Goal: Use online tool/utility

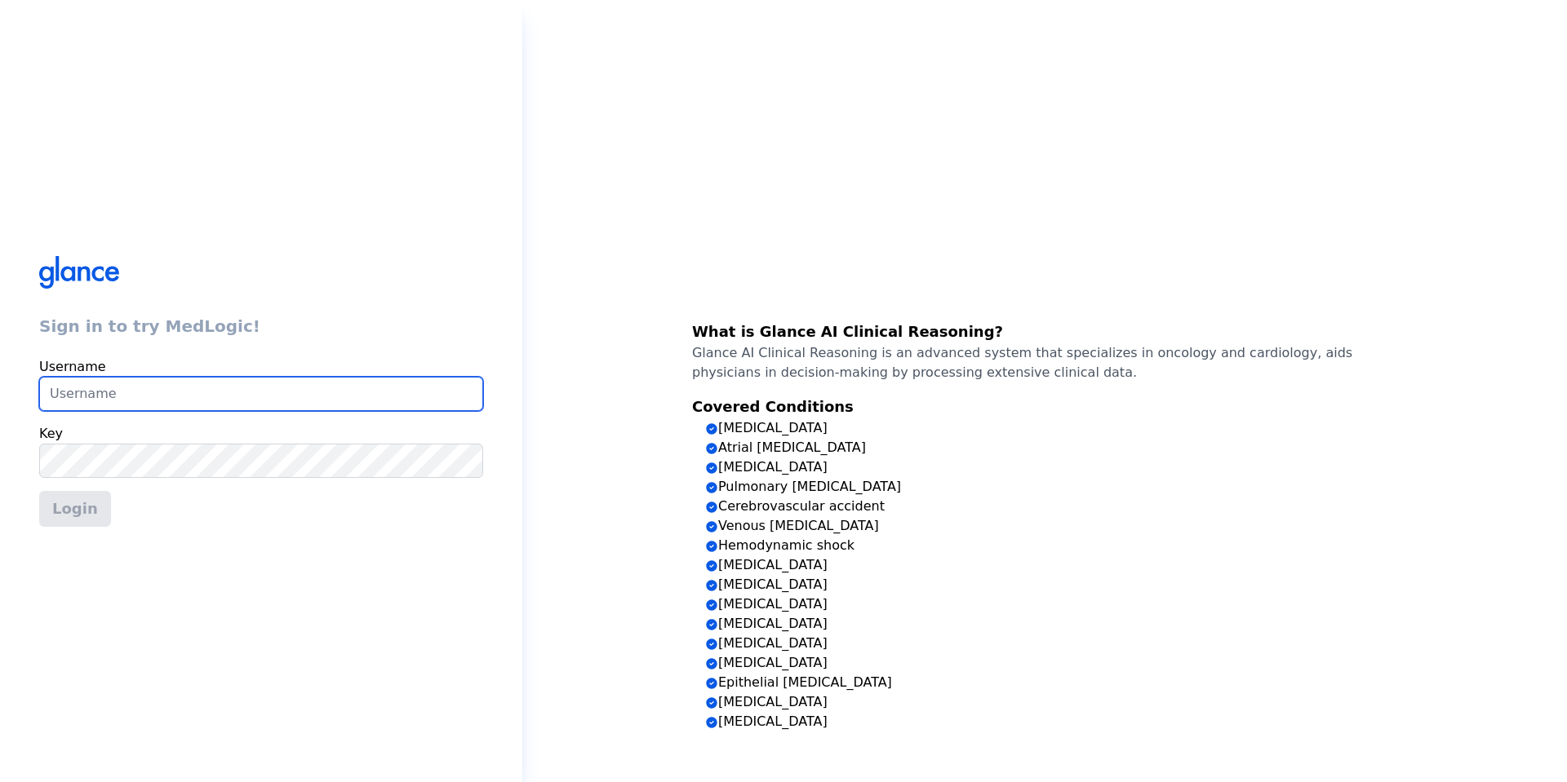
click at [144, 400] on input "text" at bounding box center [261, 394] width 444 height 34
type input "[EMAIL_ADDRESS][DOMAIN_NAME]"
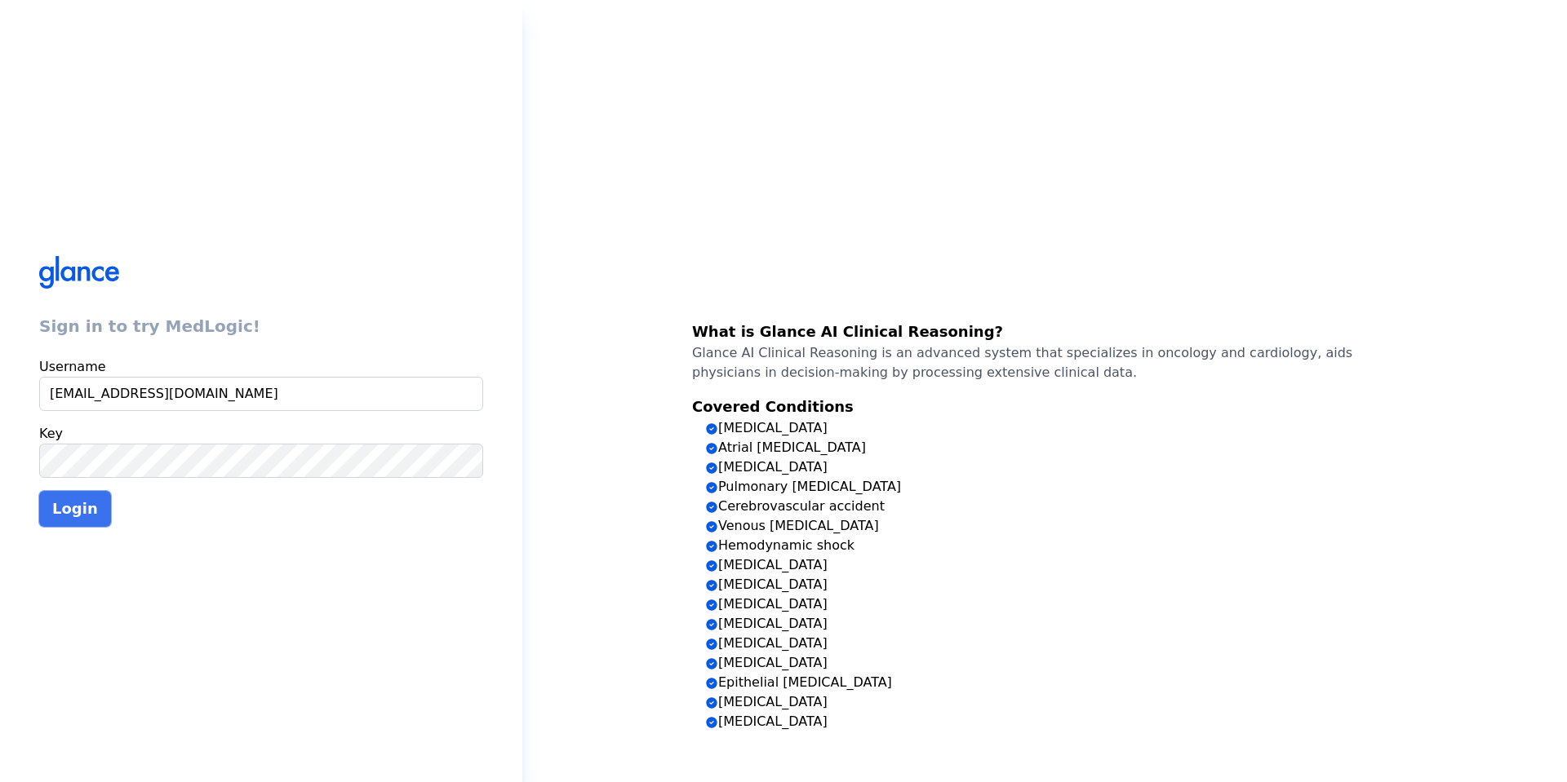
click at [68, 511] on button "Login" at bounding box center [75, 509] width 72 height 36
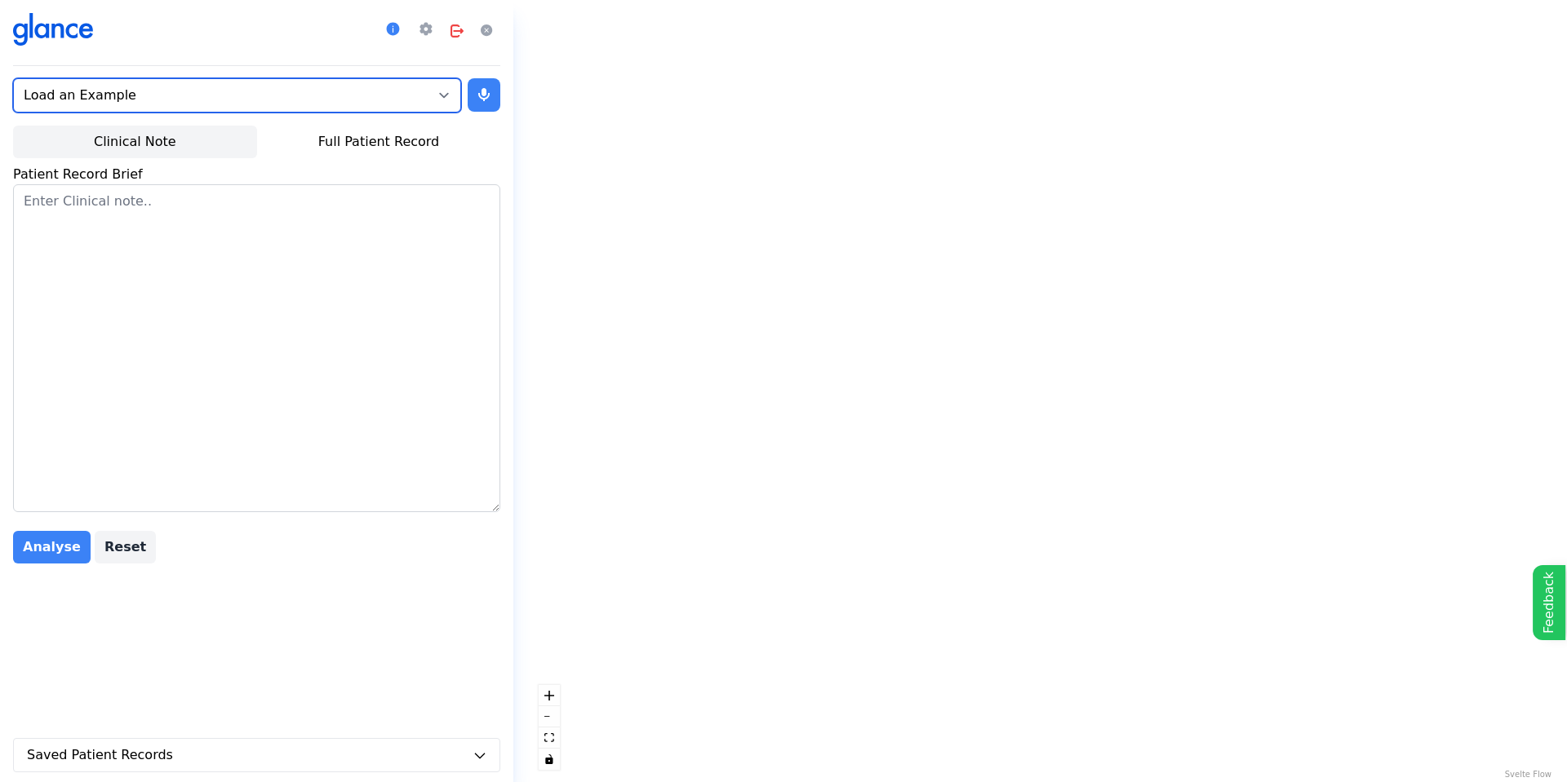
click at [109, 100] on select "Load an Example [MEDICAL_DATA] (Full Patient Record) Persistant [MEDICAL_DATA] …" at bounding box center [237, 95] width 448 height 34
select select "0"
click at [13, 78] on select "Load an Example [MEDICAL_DATA] (Full Patient Record) Persistant [MEDICAL_DATA] …" at bounding box center [237, 95] width 448 height 34
select select "04.00"
select select "[DEMOGRAPHIC_DATA]"
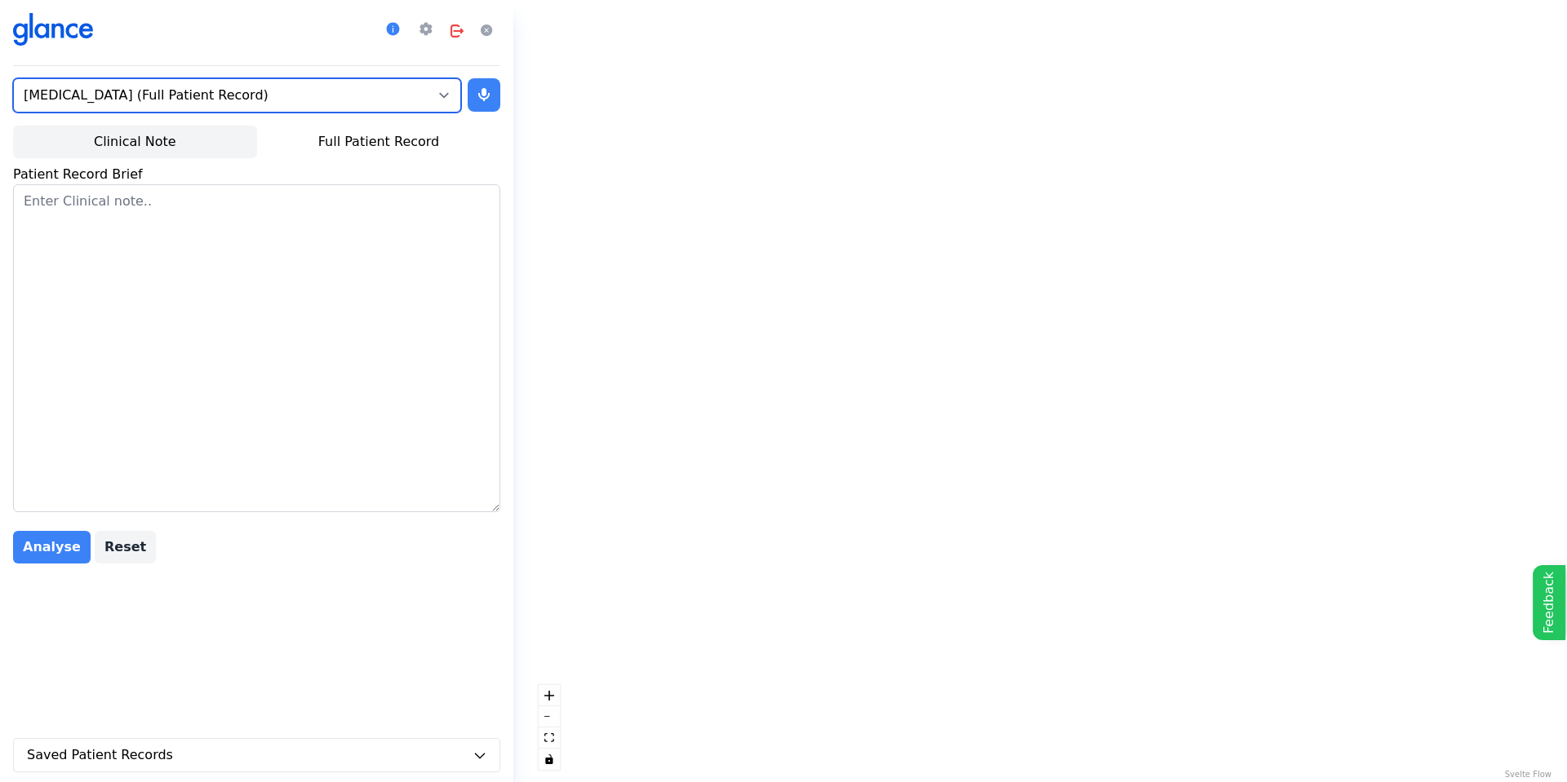
select select "no"
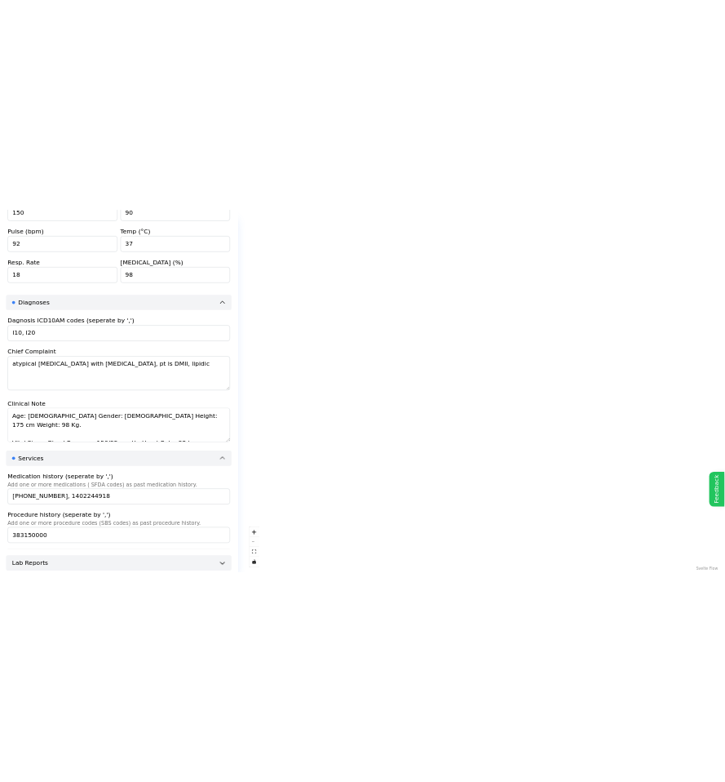
scroll to position [646, 0]
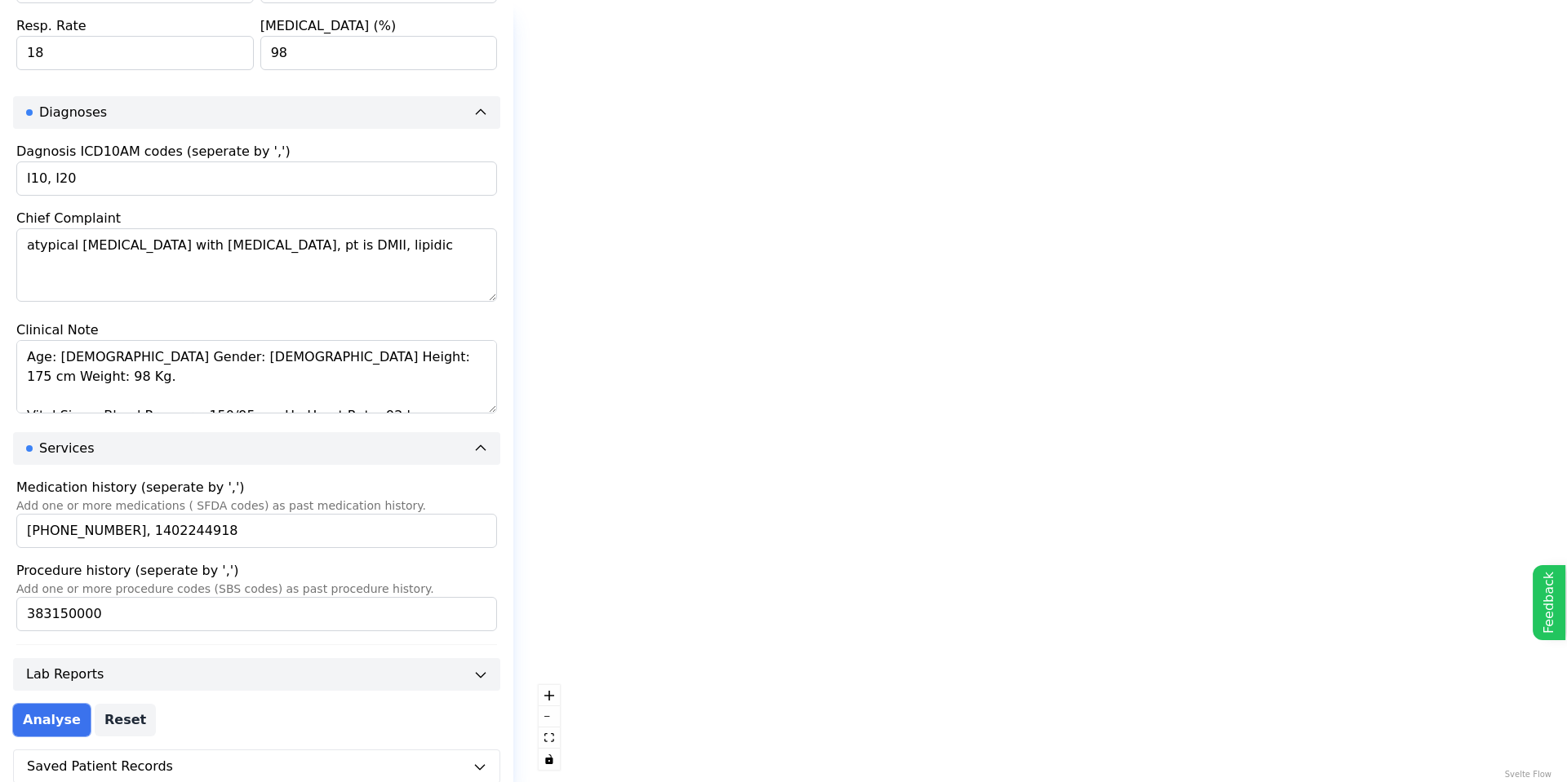
click at [47, 720] on button "Analyse" at bounding box center [52, 720] width 78 height 33
click at [53, 719] on button "Analyse" at bounding box center [52, 720] width 78 height 33
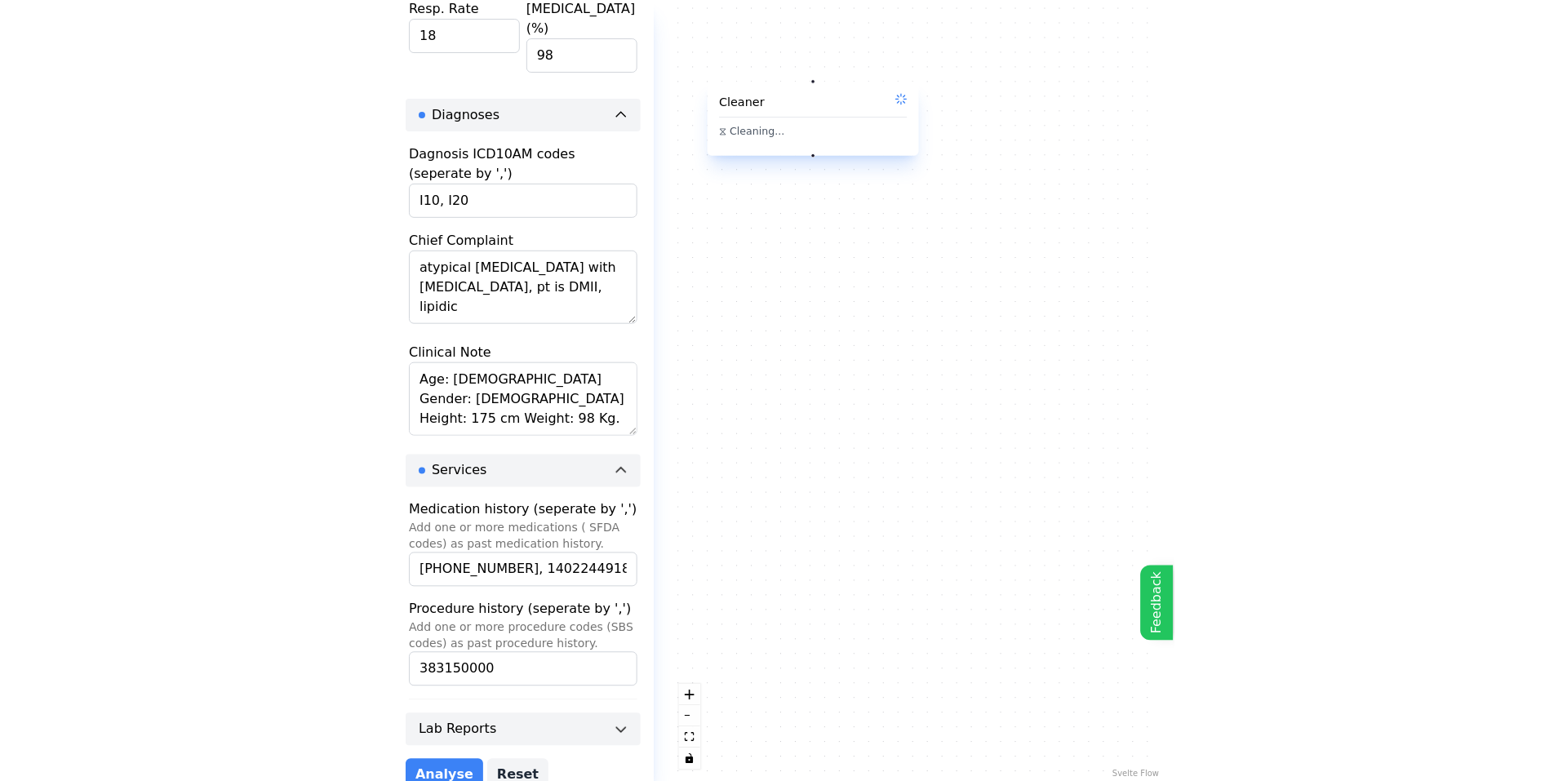
scroll to position [738, 0]
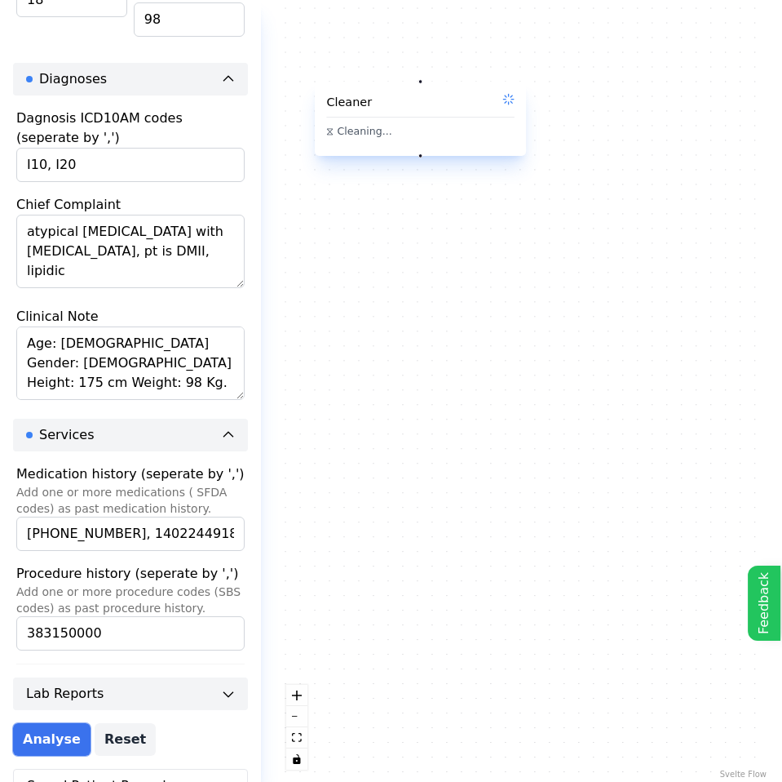
click at [56, 723] on button "Analyse" at bounding box center [52, 739] width 78 height 33
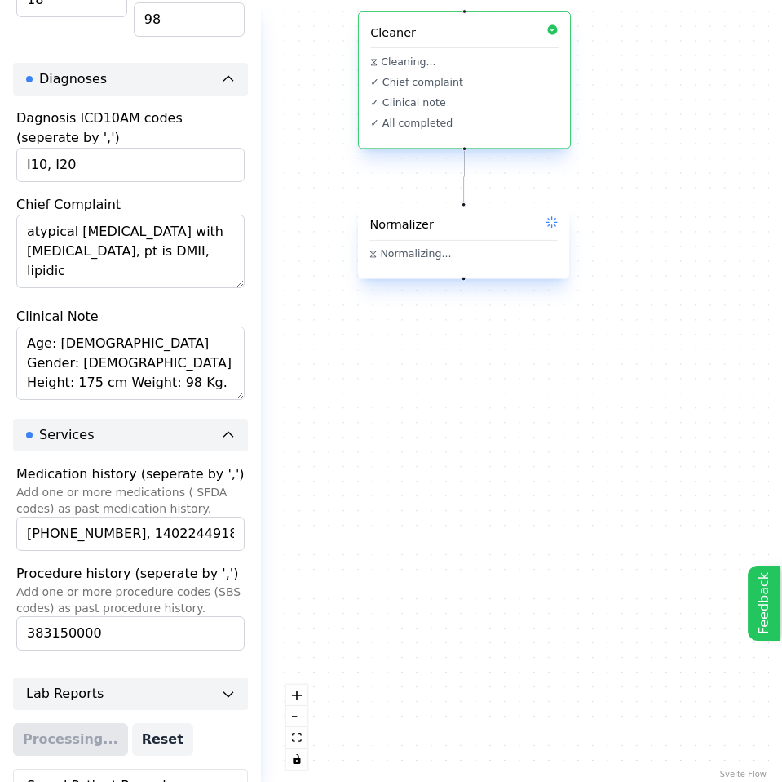
drag, startPoint x: 437, startPoint y: 502, endPoint x: 481, endPoint y: 432, distance: 82.4
click at [481, 432] on div "How to use Close Cleaner ⧖ Cleaning... ✓ Chief complaint ✓ Clinical note ✓ All …" at bounding box center [521, 391] width 495 height 782
click at [294, 740] on icon "fit view" at bounding box center [297, 737] width 10 height 9
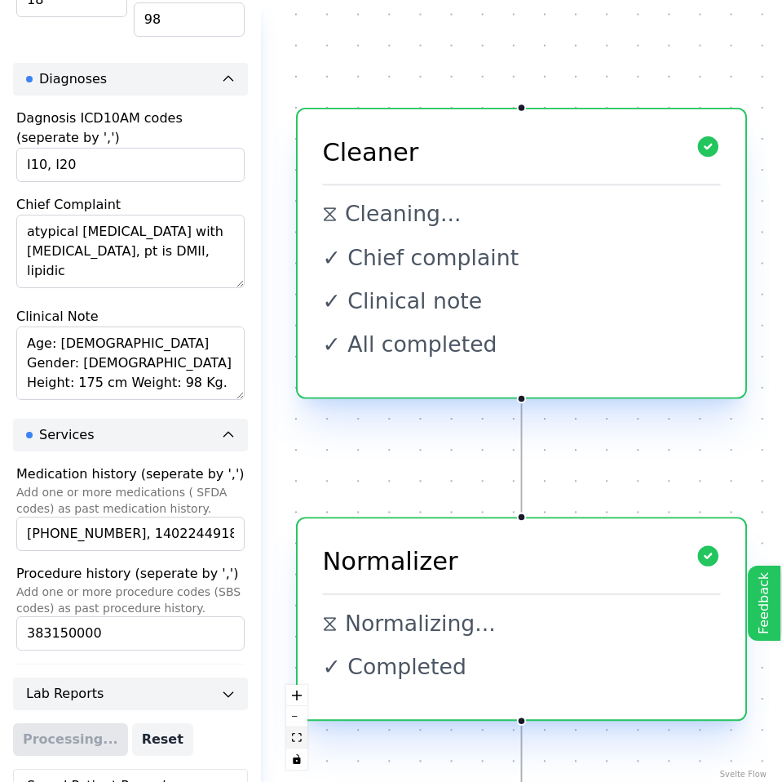
click at [293, 740] on icon "fit view" at bounding box center [297, 737] width 10 height 9
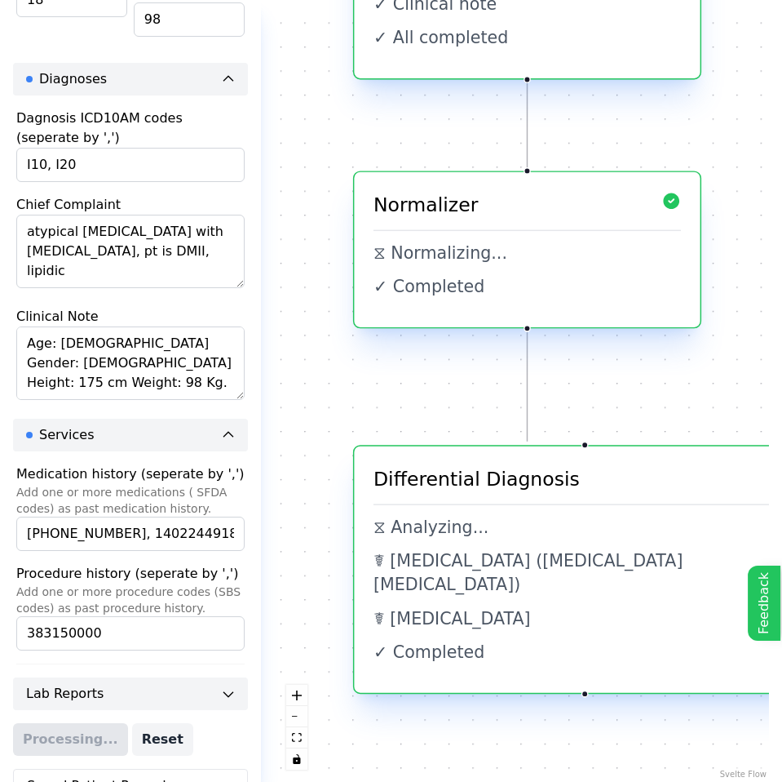
drag, startPoint x: 612, startPoint y: 533, endPoint x: 617, endPoint y: 324, distance: 208.9
click at [617, 334] on div "How to use Close Cleaner ⧖ Cleaning... ✓ Chief complaint ✓ Clinical note ✓ All …" at bounding box center [521, 391] width 495 height 782
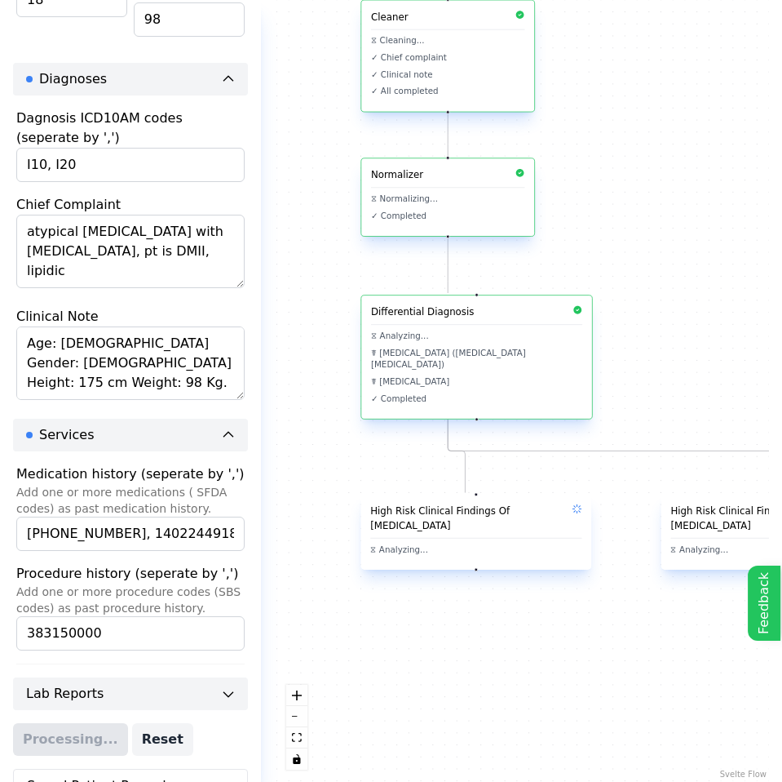
drag, startPoint x: 692, startPoint y: 495, endPoint x: 565, endPoint y: 427, distance: 143.8
click at [565, 427] on div "How to use Close Cleaner ⧖ Cleaning... ✓ Chief complaint ✓ Clinical note ✓ All …" at bounding box center [521, 391] width 495 height 782
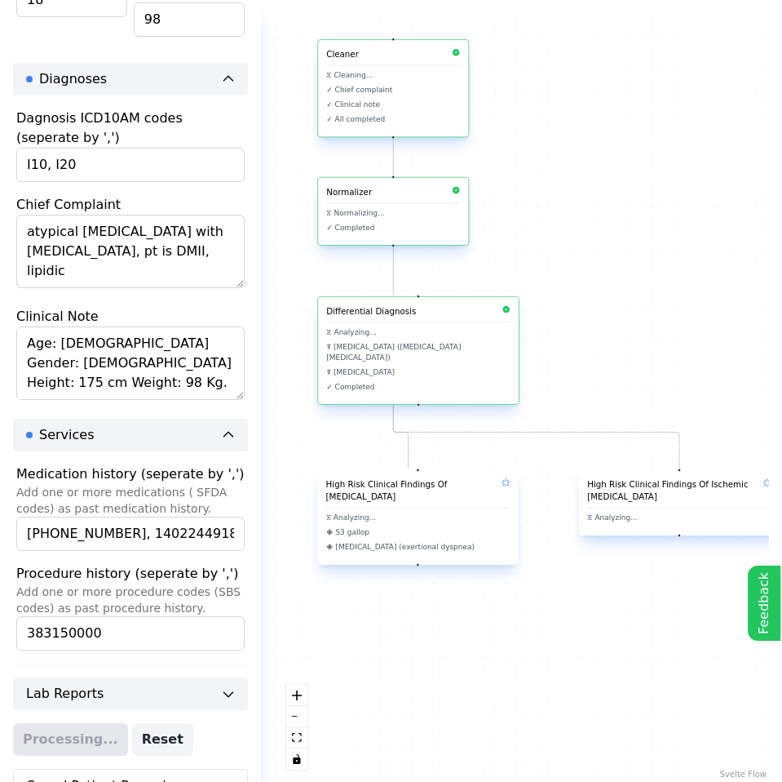
drag, startPoint x: 609, startPoint y: 388, endPoint x: 547, endPoint y: 372, distance: 63.3
click at [547, 372] on div "How to use Close Cleaner ⧖ Cleaning... ✓ Chief complaint ✓ Clinical note ✓ All …" at bounding box center [521, 391] width 495 height 782
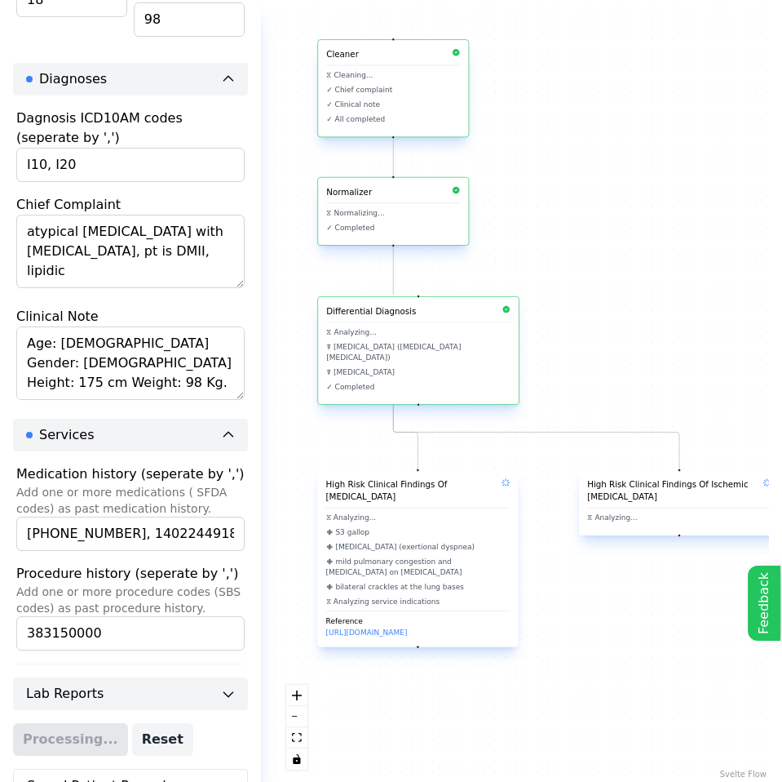
drag, startPoint x: 428, startPoint y: 212, endPoint x: 428, endPoint y: 196, distance: 16.3
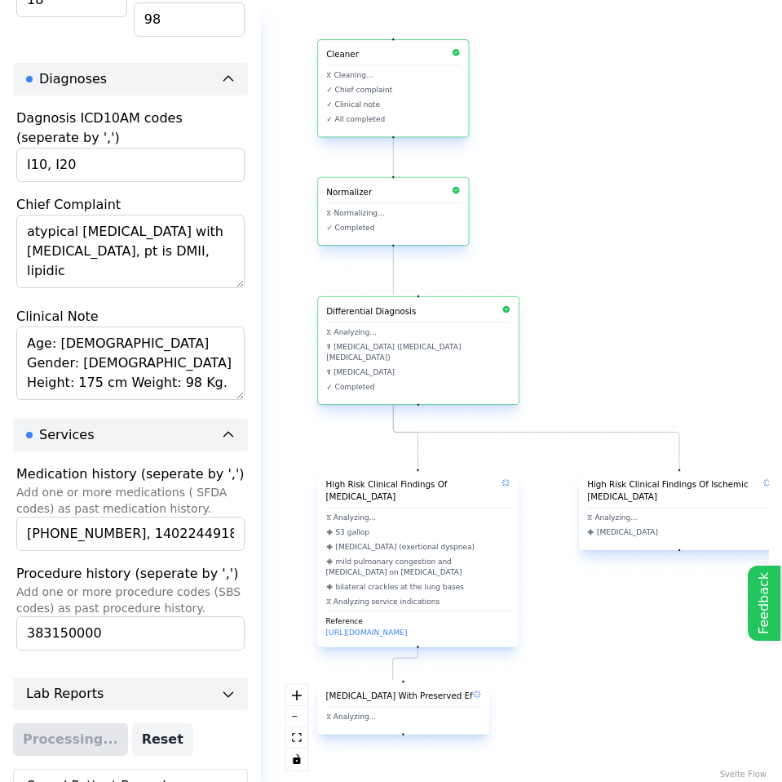
drag, startPoint x: 437, startPoint y: 340, endPoint x: 608, endPoint y: 224, distance: 207.3
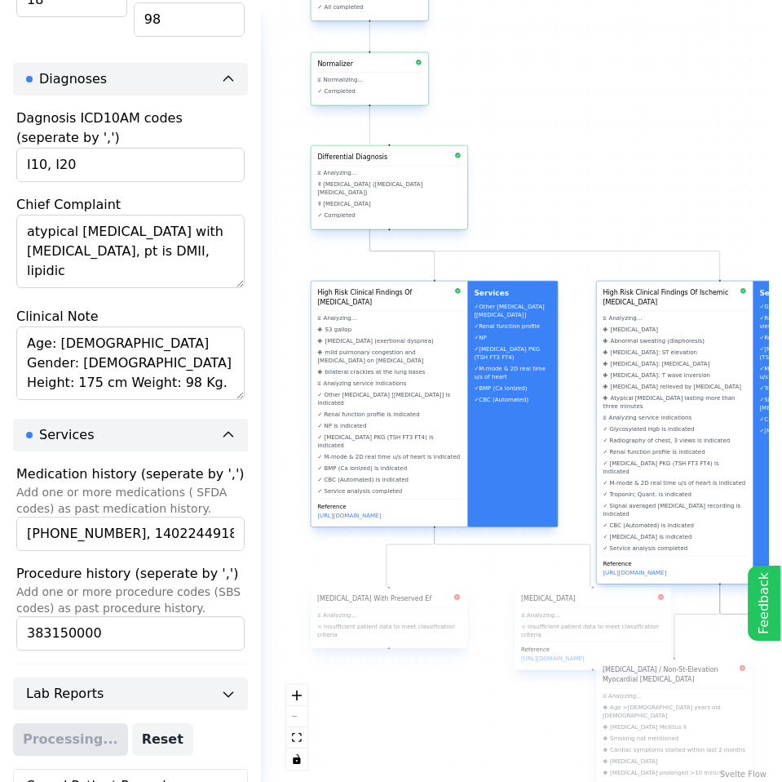
drag, startPoint x: 569, startPoint y: 330, endPoint x: 497, endPoint y: 168, distance: 176.8
click at [497, 168] on div "How to use Close Cleaner ⧖ Cleaning... ✓ Chief complaint ✓ Clinical note ✓ All …" at bounding box center [521, 391] width 495 height 782
drag, startPoint x: 401, startPoint y: 198, endPoint x: 427, endPoint y: 198, distance: 25.3
click at [420, 195] on li "☤ [MEDICAL_DATA]" at bounding box center [406, 199] width 144 height 8
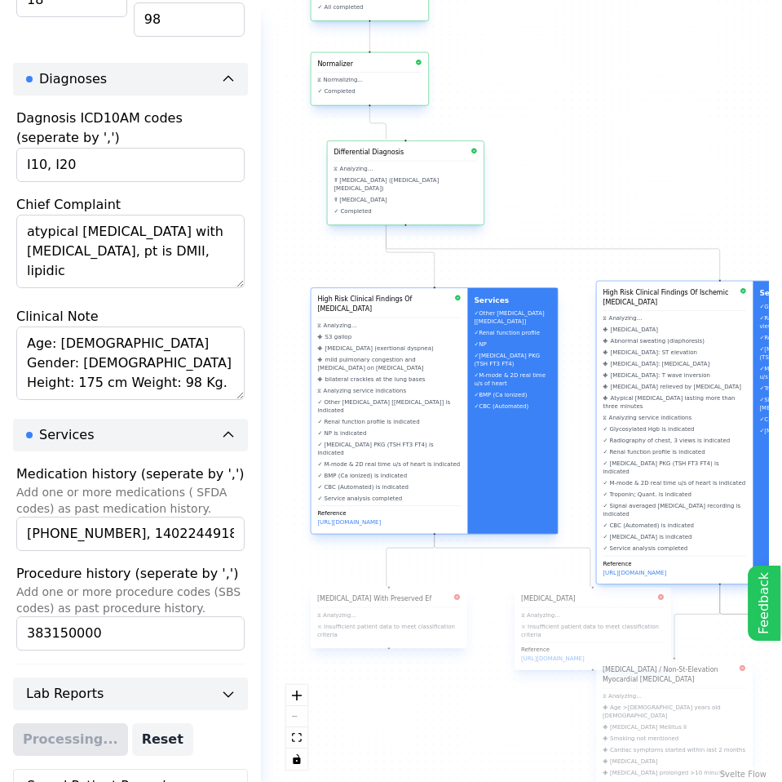
click at [459, 366] on div "High Risk Clinical Findings Of [MEDICAL_DATA] ⧖ Analyzing... 🟇 S3 gallop 🟇 [MED…" at bounding box center [389, 411] width 157 height 246
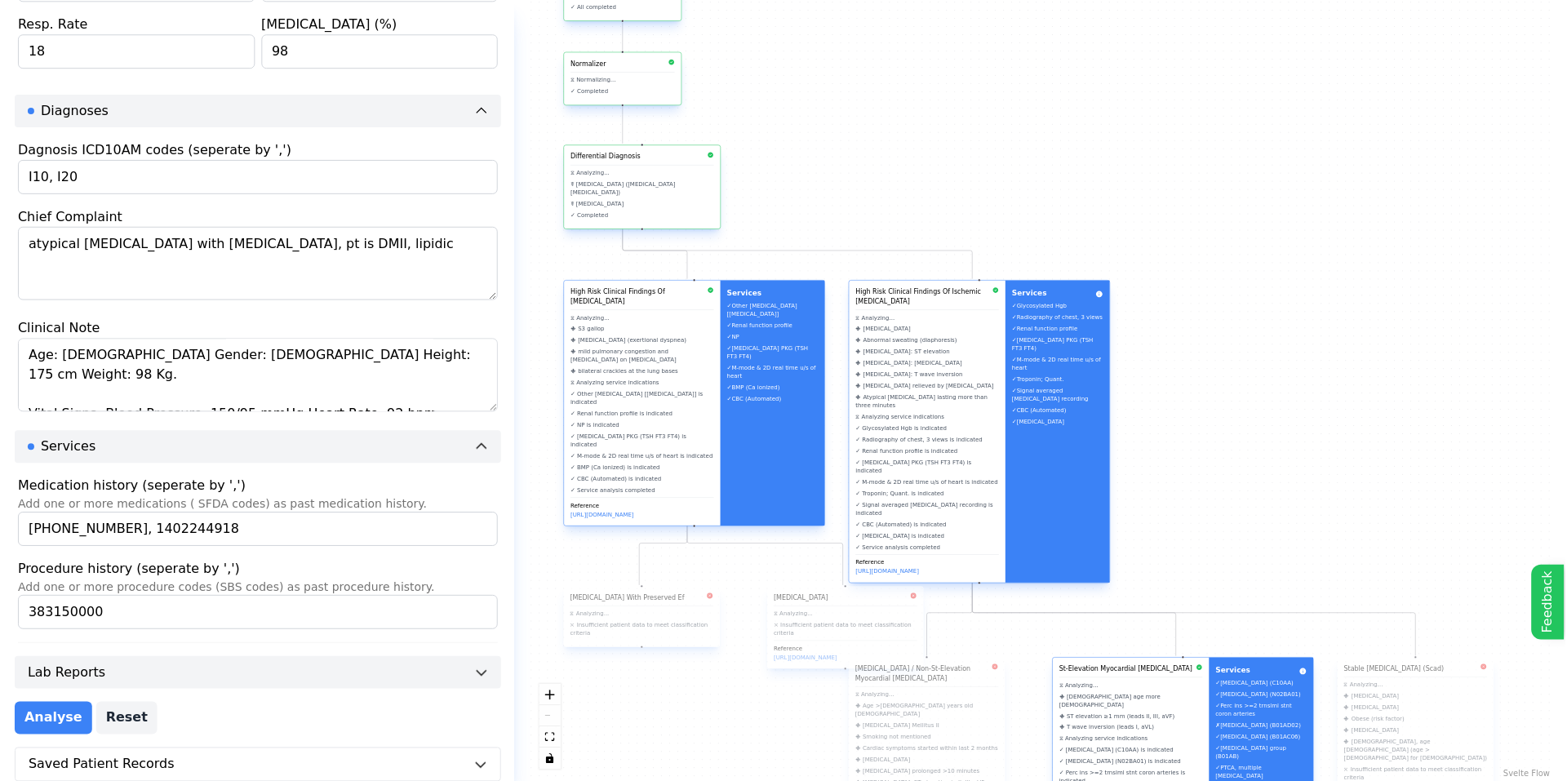
scroll to position [646, 0]
